Goal: Information Seeking & Learning: Find specific page/section

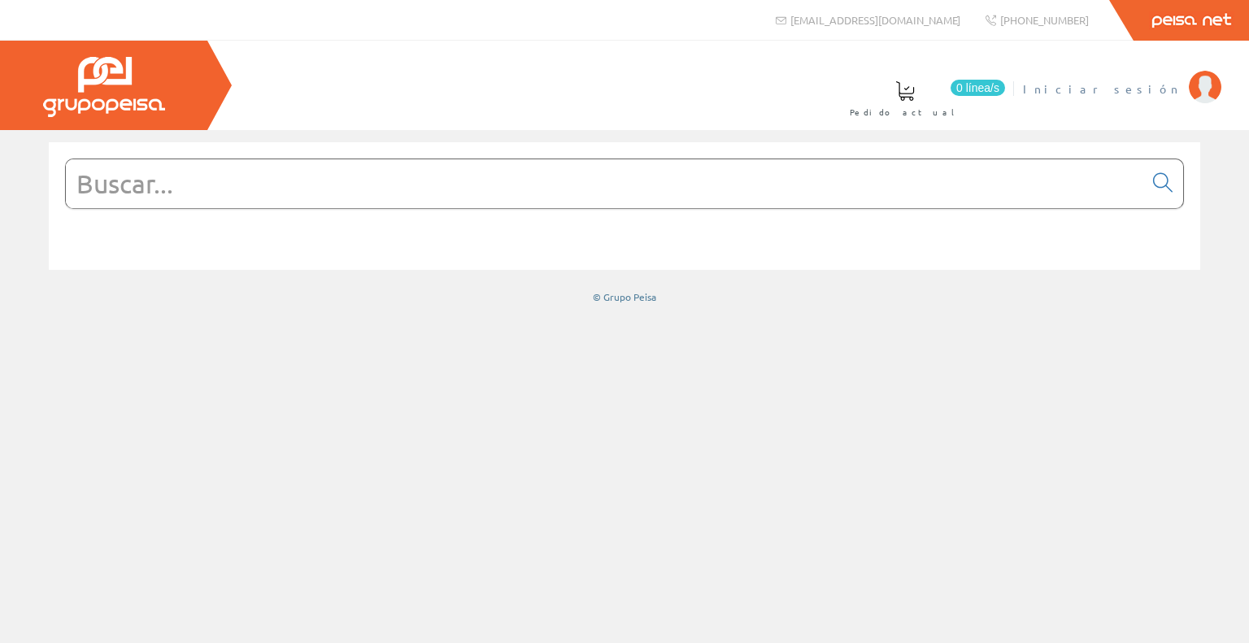
click at [1157, 89] on span "Iniciar sesión" at bounding box center [1102, 89] width 158 height 16
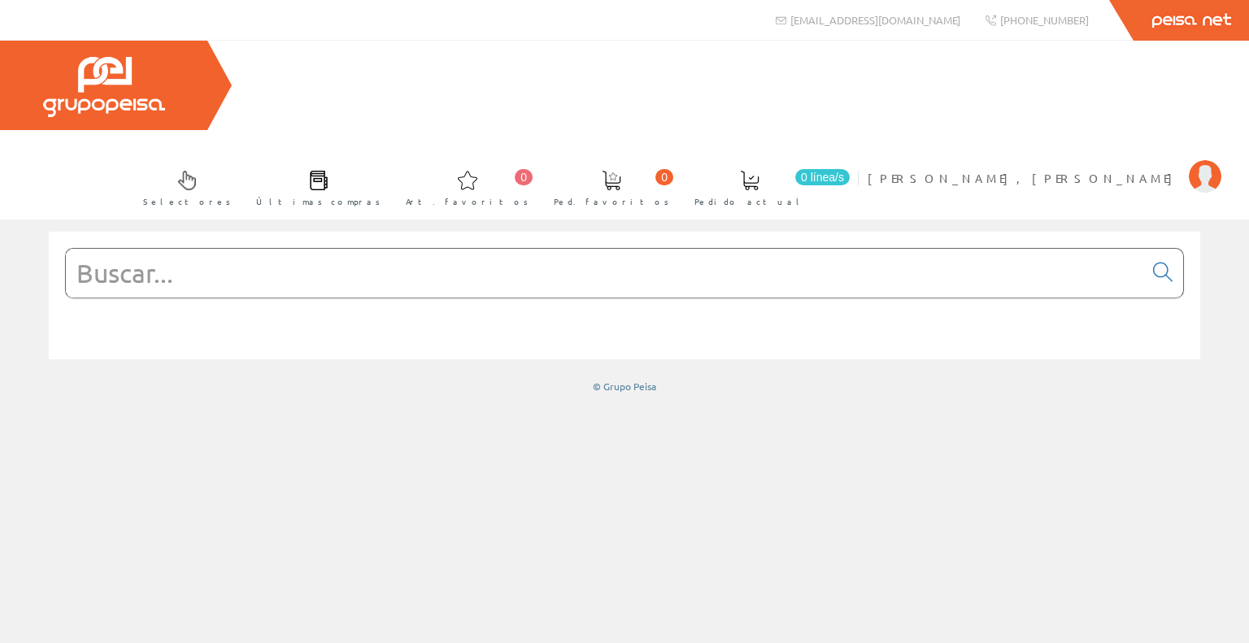
click at [698, 249] on input "text" at bounding box center [605, 273] width 1078 height 49
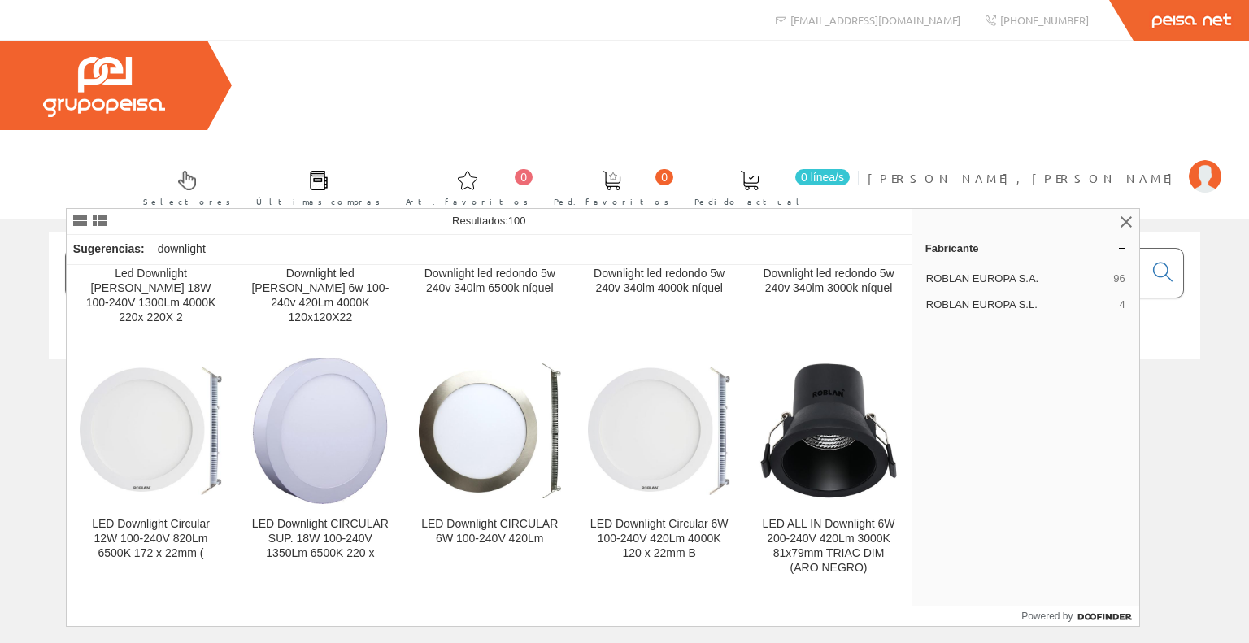
scroll to position [2846, 0]
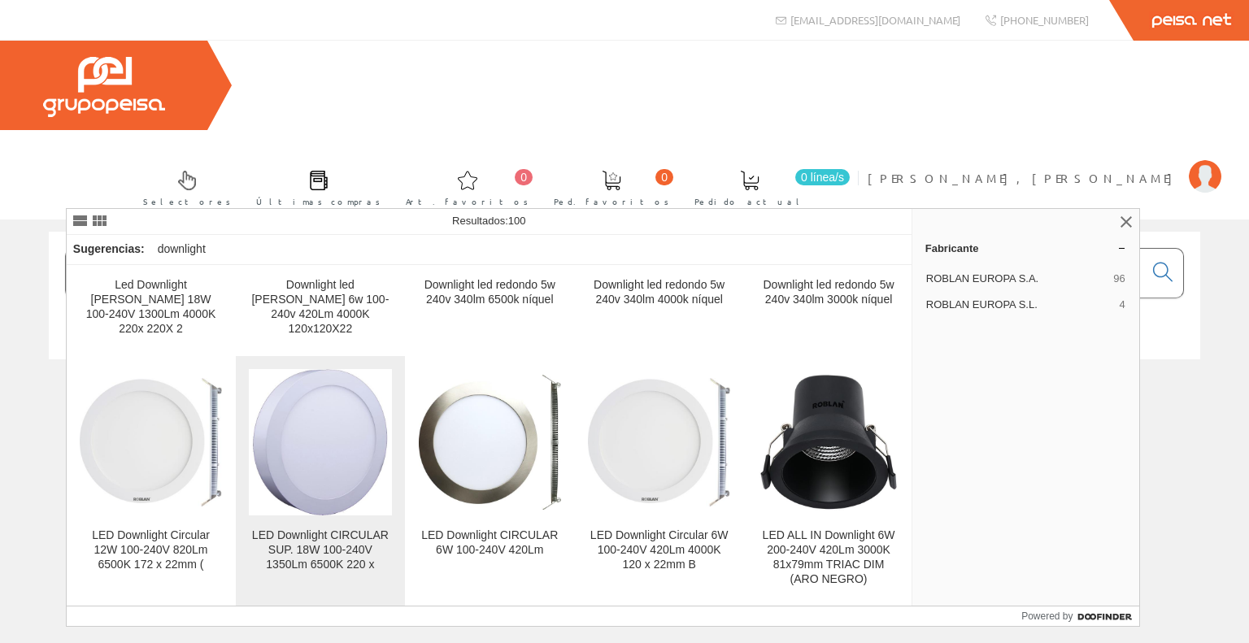
type input "downlight roblan"
click at [334, 369] on img at bounding box center [319, 442] width 137 height 146
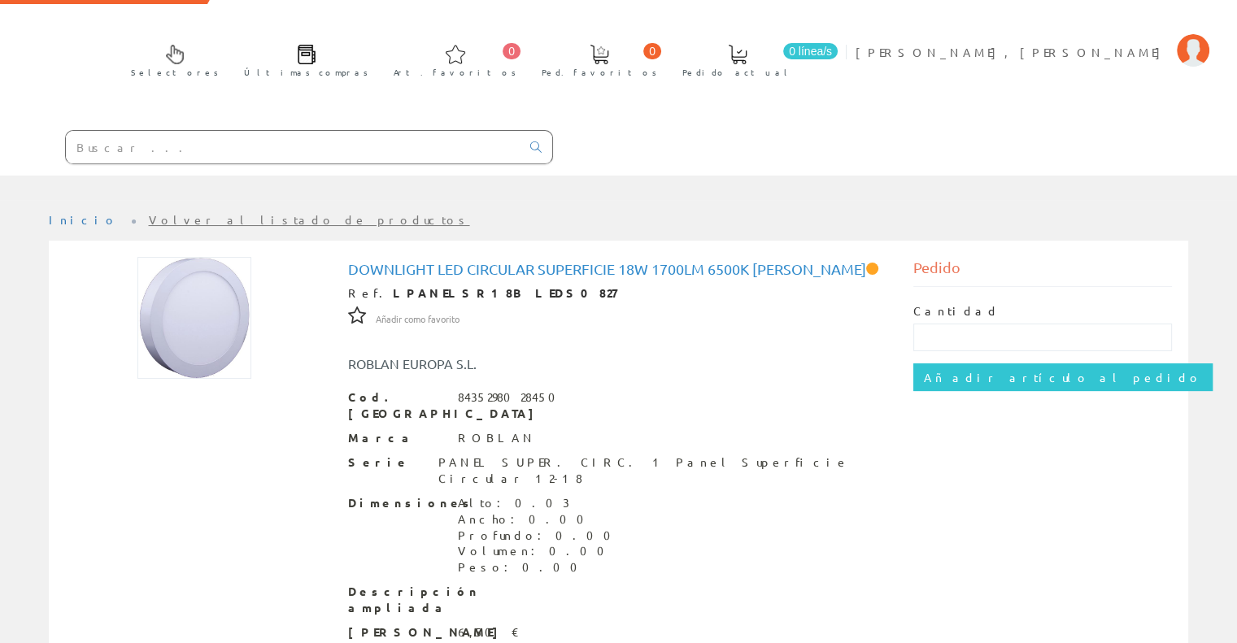
scroll to position [135, 0]
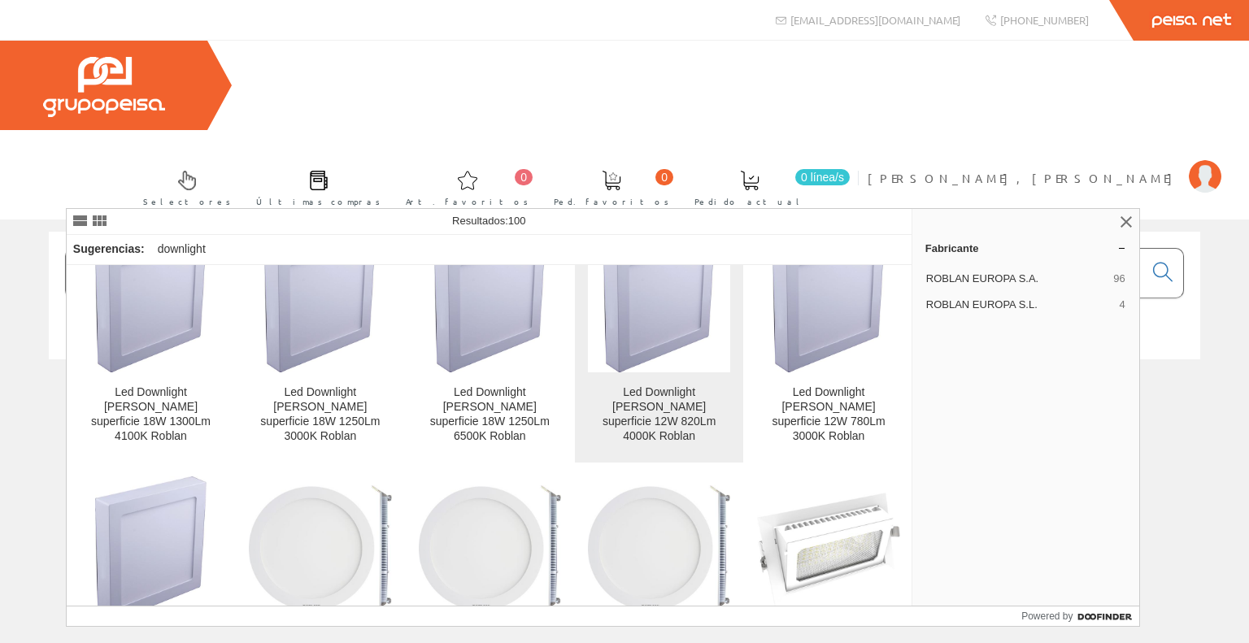
scroll to position [81, 0]
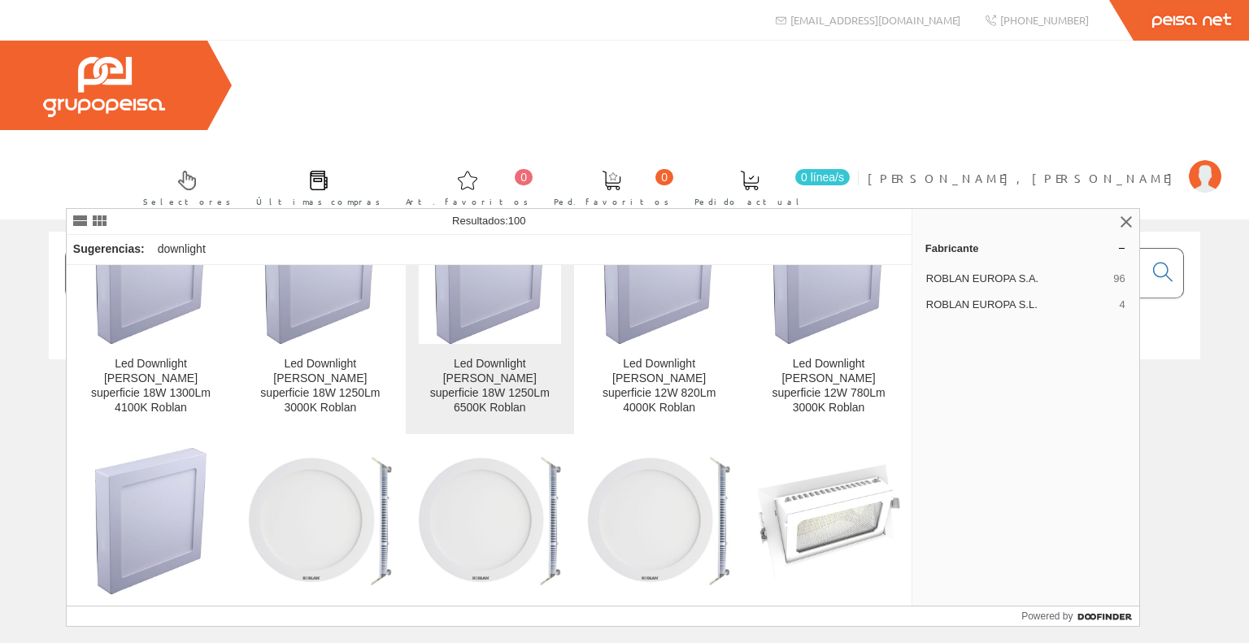
click at [473, 316] on img at bounding box center [489, 271] width 111 height 146
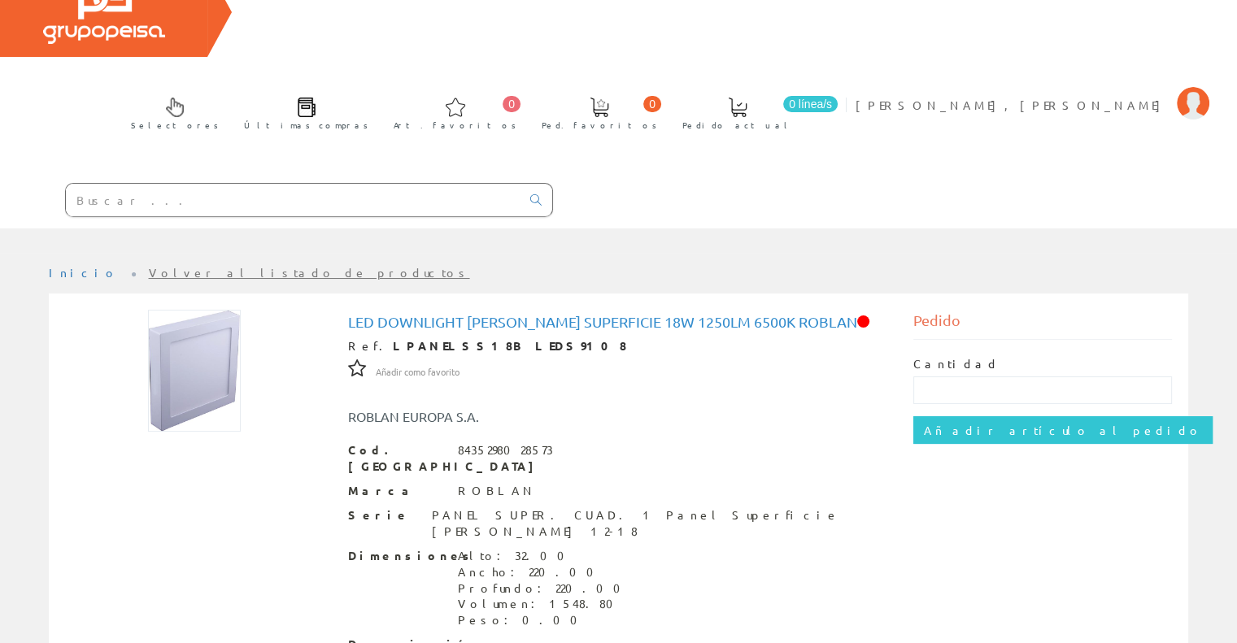
scroll to position [159, 0]
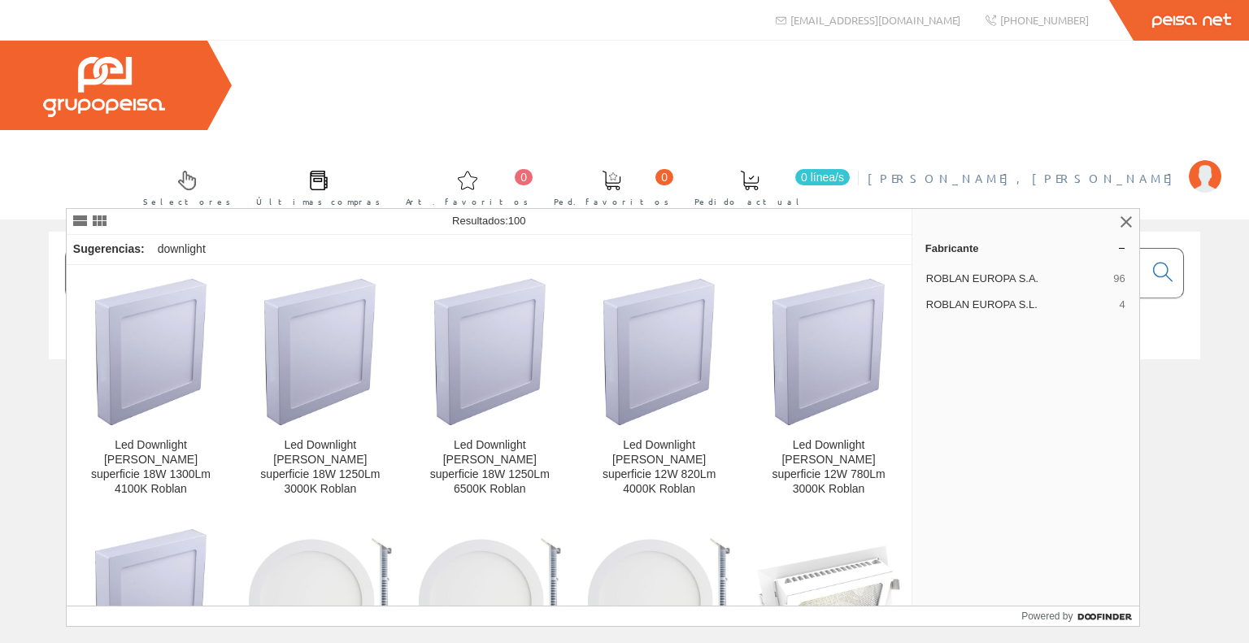
click at [1125, 170] on span "[PERSON_NAME], [PERSON_NAME]" at bounding box center [1024, 178] width 313 height 16
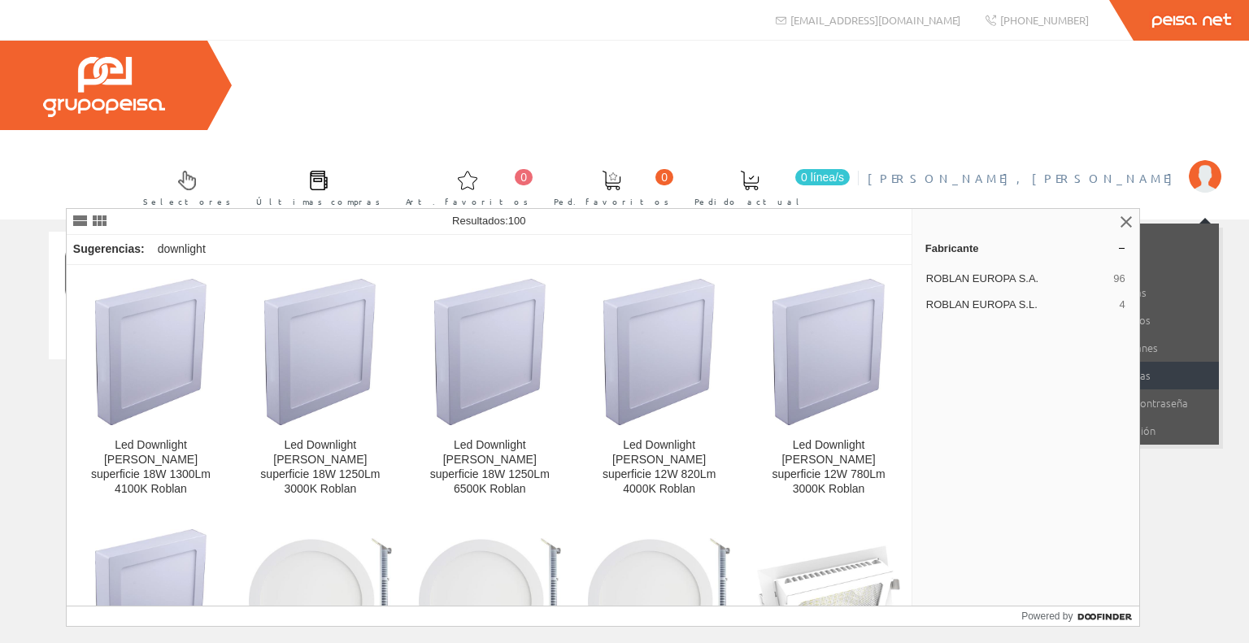
click at [1178, 362] on link "Mis facturas" at bounding box center [1139, 376] width 159 height 28
